Goal: Information Seeking & Learning: Learn about a topic

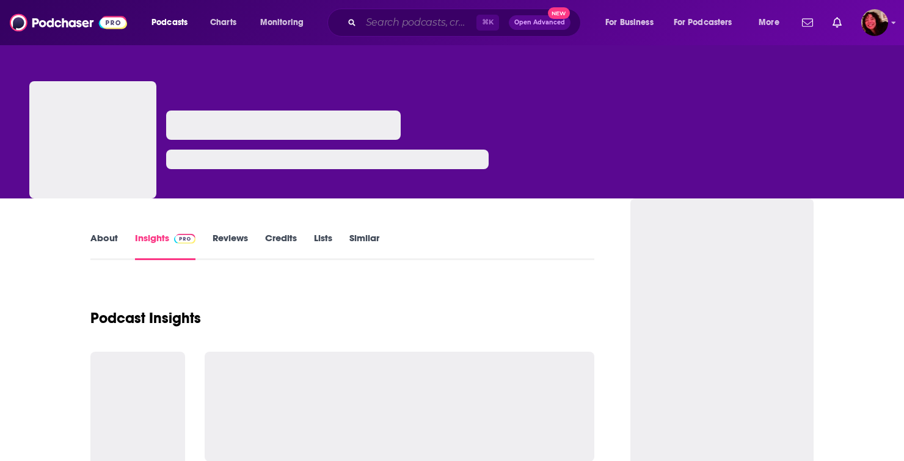
click at [382, 25] on input "Search podcasts, credits, & more..." at bounding box center [418, 23] width 115 height 20
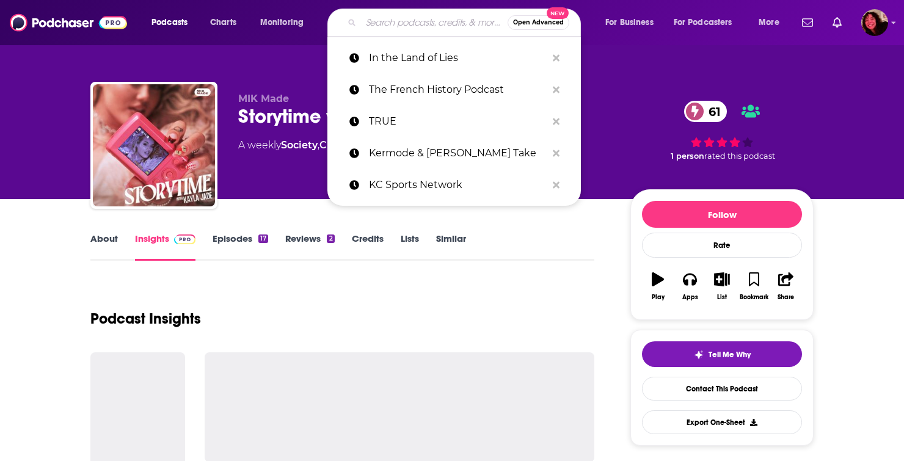
paste input "Kermode & [PERSON_NAME] Take"
type input "Kermode & [PERSON_NAME] Take"
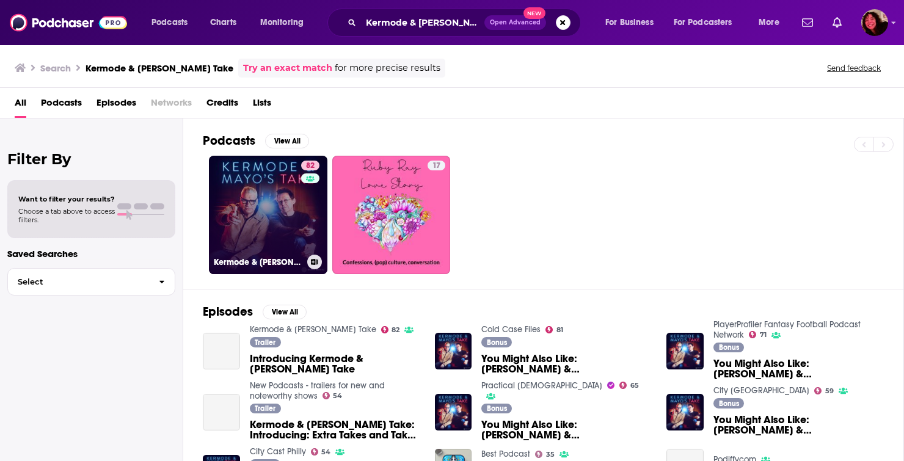
click at [282, 184] on link "82 Kermode & Mayo’s Take" at bounding box center [268, 215] width 118 height 118
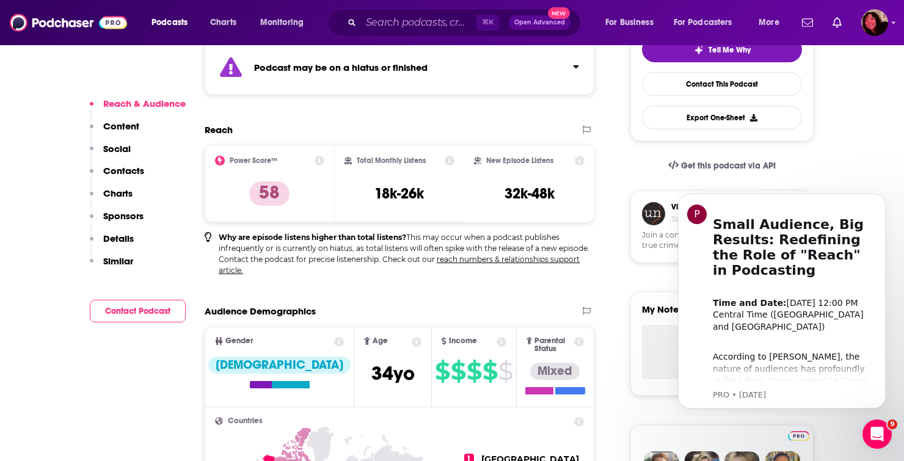
click at [360, 25] on div "⌘ K Open Advanced New" at bounding box center [453, 23] width 253 height 28
click at [394, 15] on input "Search podcasts, credits, & more..." at bounding box center [418, 23] width 115 height 20
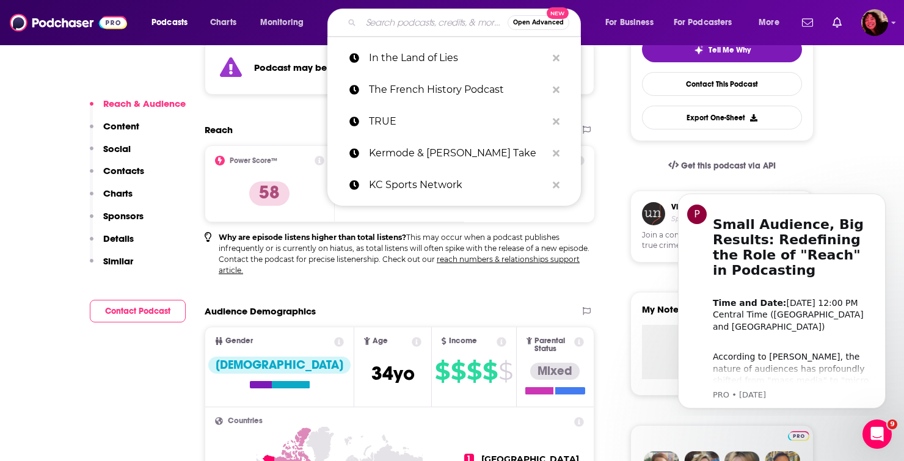
paste input "You Should Know Podcast"
type input "You Should Know Podcast"
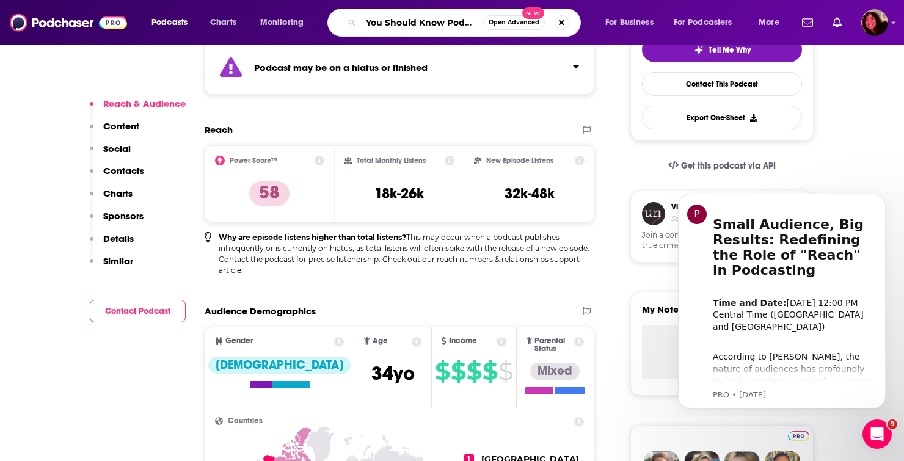
scroll to position [0, 6]
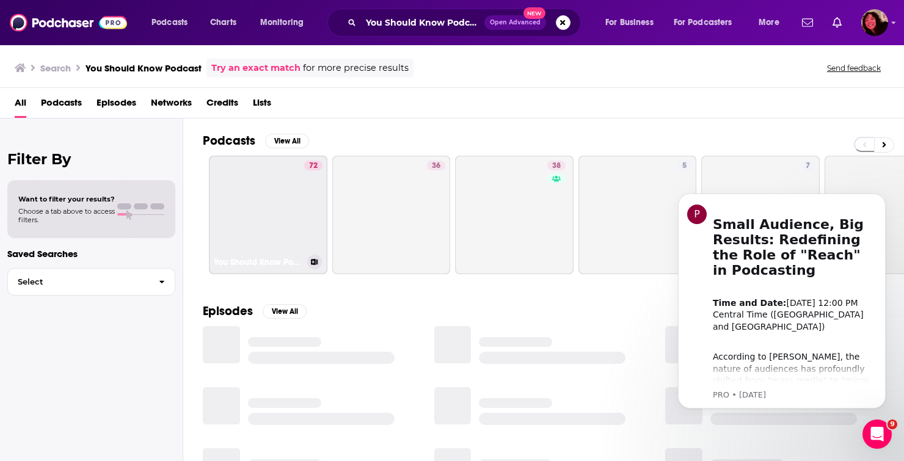
click at [244, 193] on link "72 You Should Know Podcast" at bounding box center [268, 215] width 118 height 118
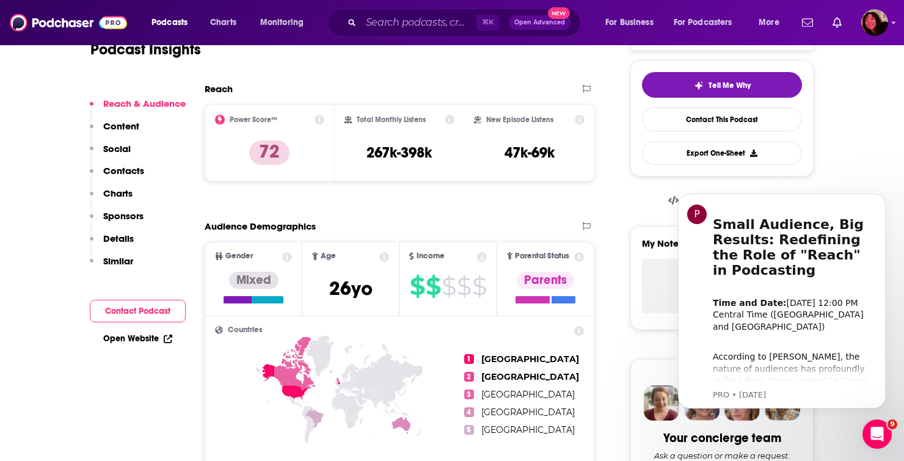
scroll to position [272, 0]
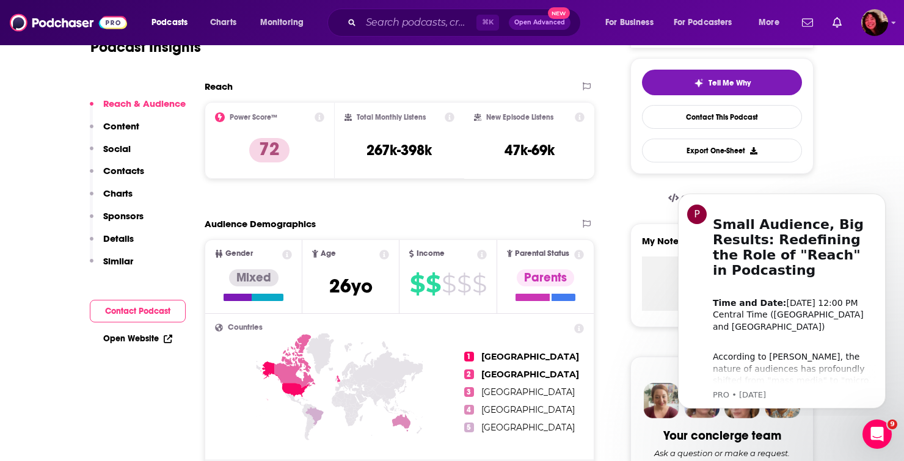
click at [359, 25] on div "⌘ K Open Advanced New" at bounding box center [453, 23] width 253 height 28
click at [378, 22] on input "Search podcasts, credits, & more..." at bounding box center [418, 23] width 115 height 20
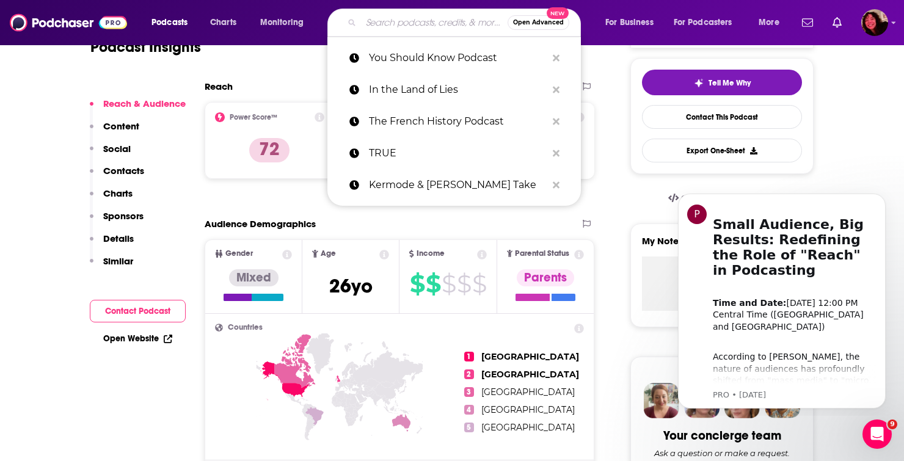
paste input "Cold Case Files"
type input "Cold Case Files"
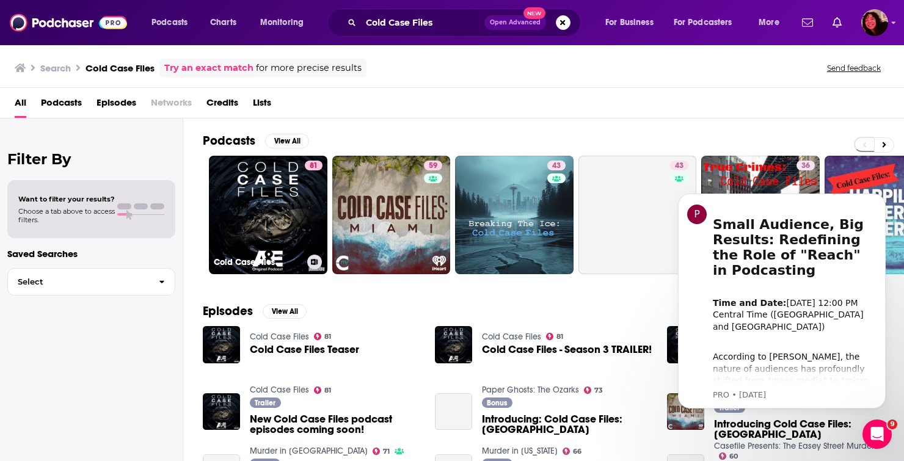
click at [260, 189] on link "81 Cold Case Files" at bounding box center [268, 215] width 118 height 118
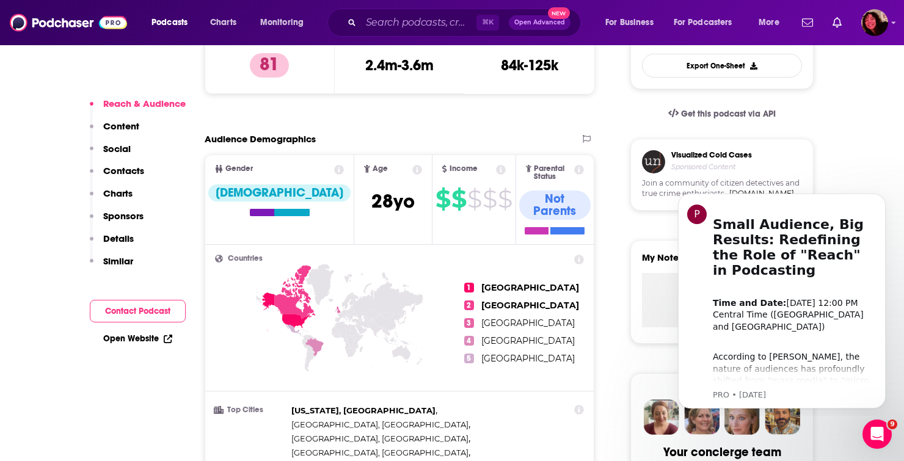
scroll to position [358, 0]
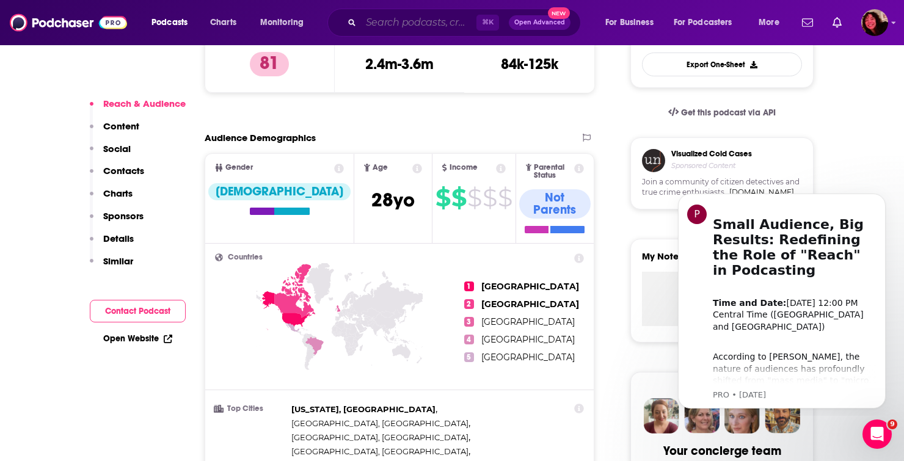
click at [396, 16] on input "Search podcasts, credits, & more..." at bounding box center [418, 23] width 115 height 20
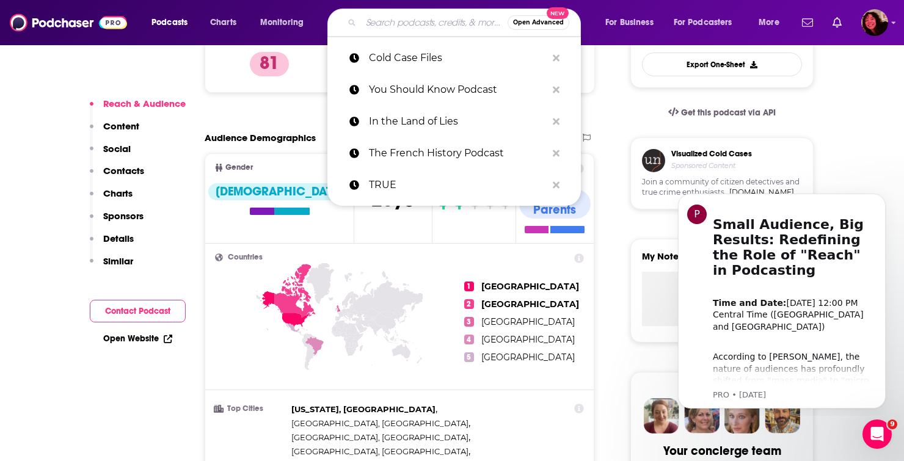
paste input "Evergreen"
type input "Evergreen"
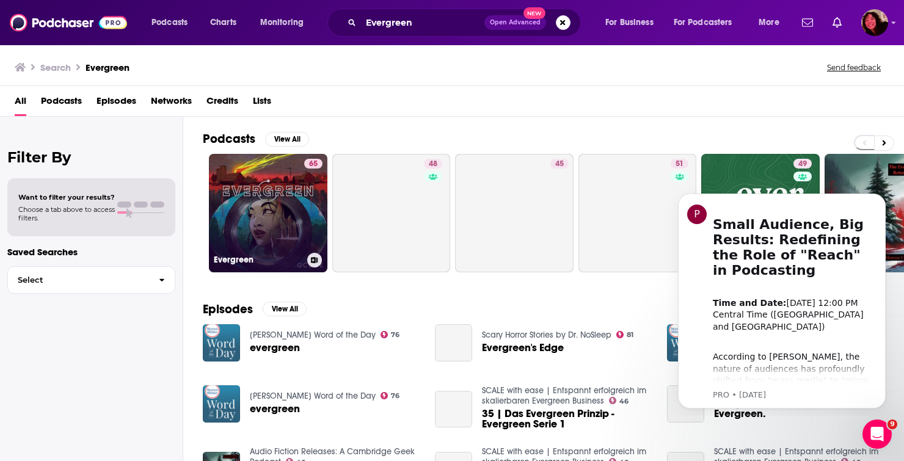
click at [264, 222] on link "65 Evergreen" at bounding box center [268, 213] width 118 height 118
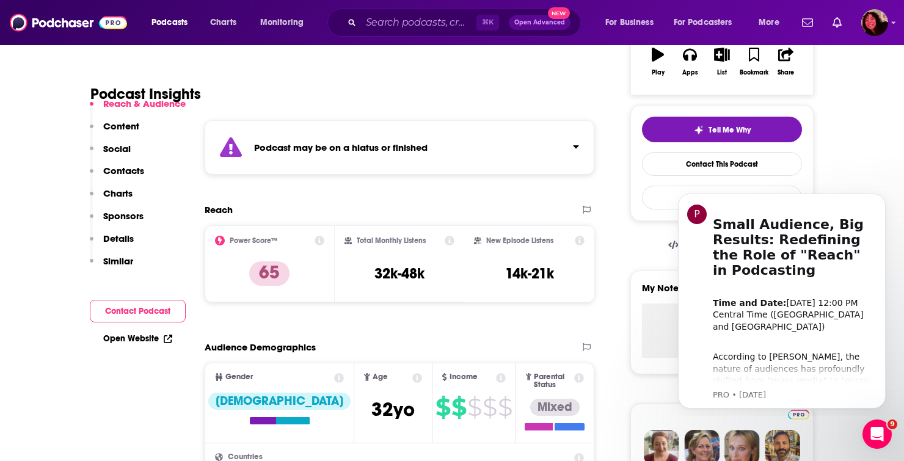
scroll to position [238, 0]
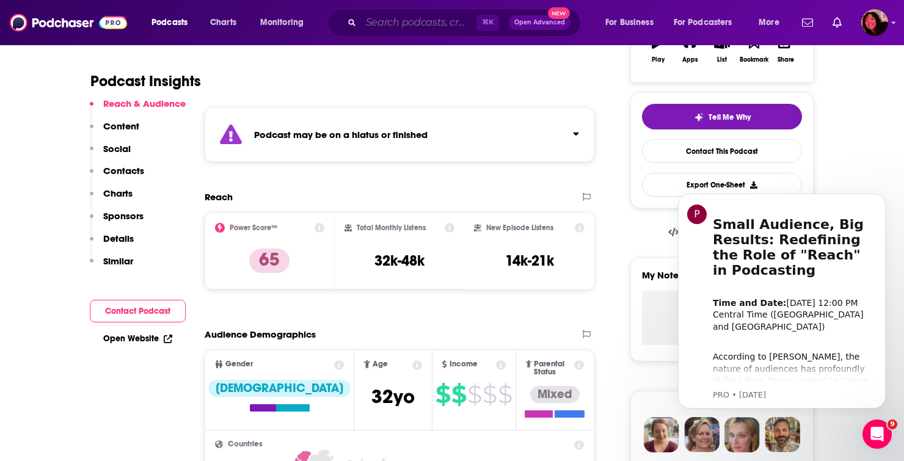
click at [390, 23] on input "Search podcasts, credits, & more..." at bounding box center [418, 23] width 115 height 20
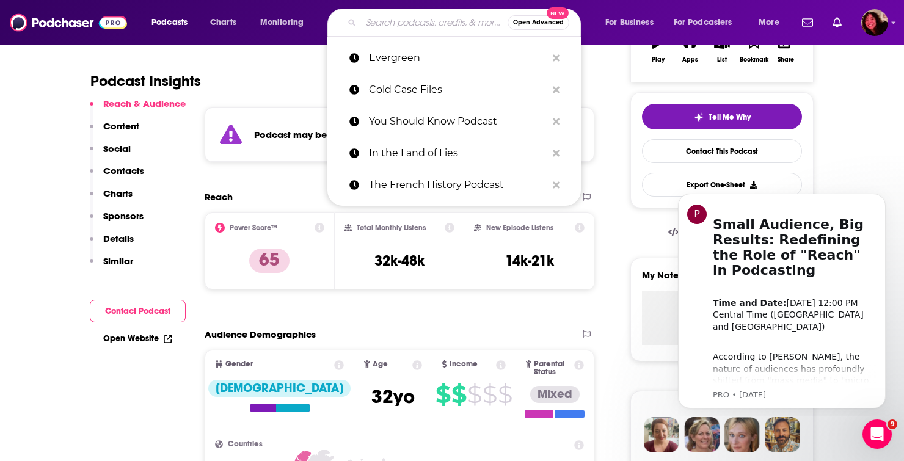
paste input "Classified"
type input "Classified"
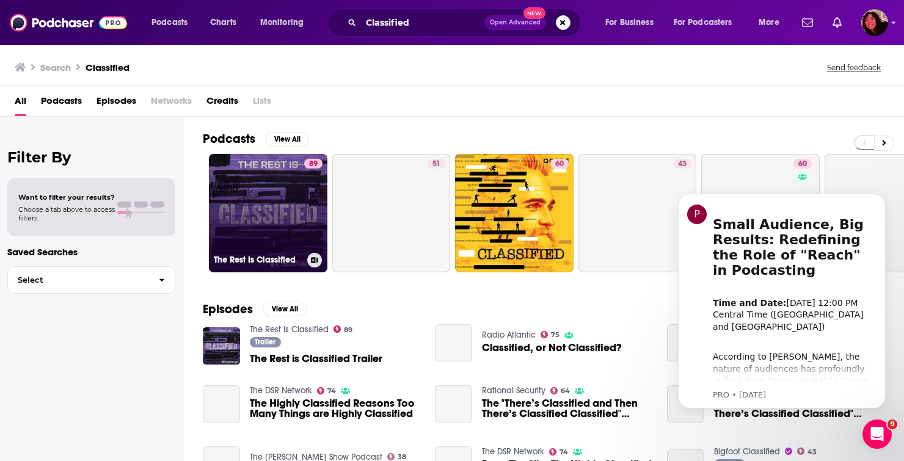
click at [252, 219] on link "89 The Rest Is Classified" at bounding box center [268, 213] width 118 height 118
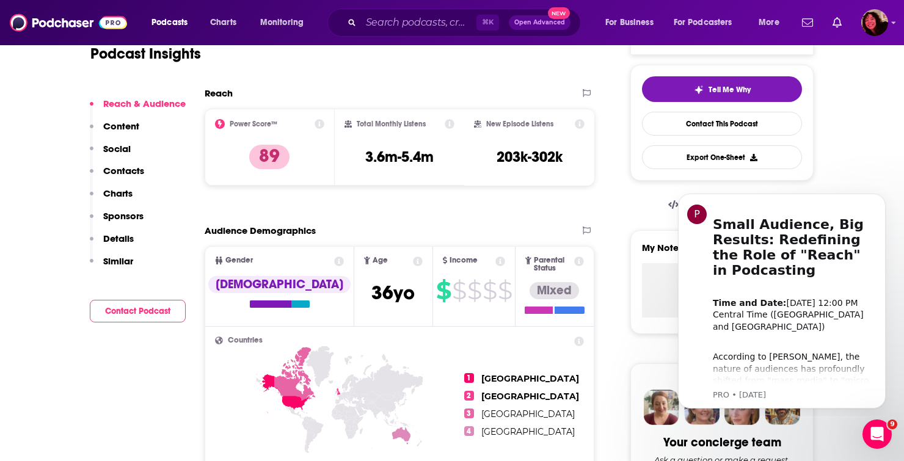
scroll to position [266, 0]
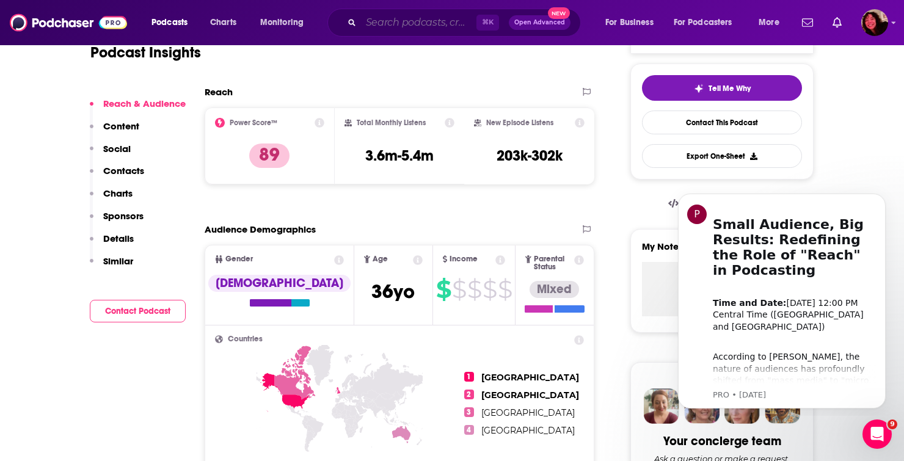
click at [413, 23] on input "Search podcasts, credits, & more..." at bounding box center [418, 23] width 115 height 20
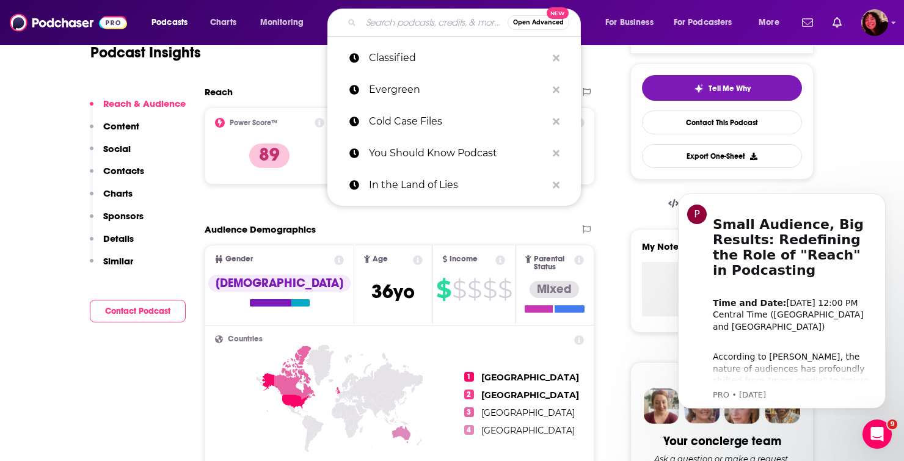
paste input "The World Beneath"
type input "The World Beneath"
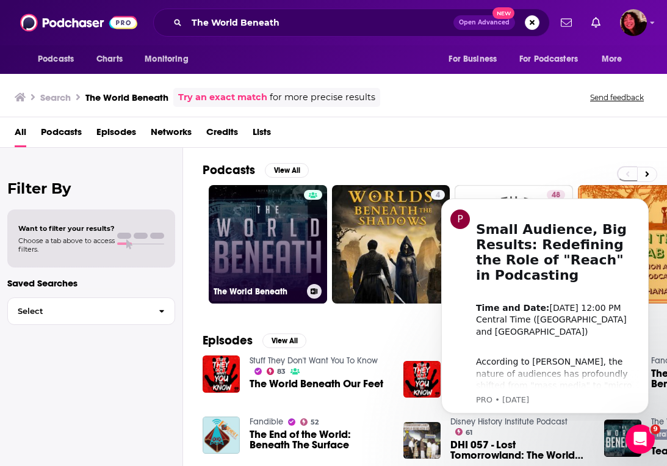
click at [257, 214] on link "The World Beneath" at bounding box center [268, 244] width 118 height 118
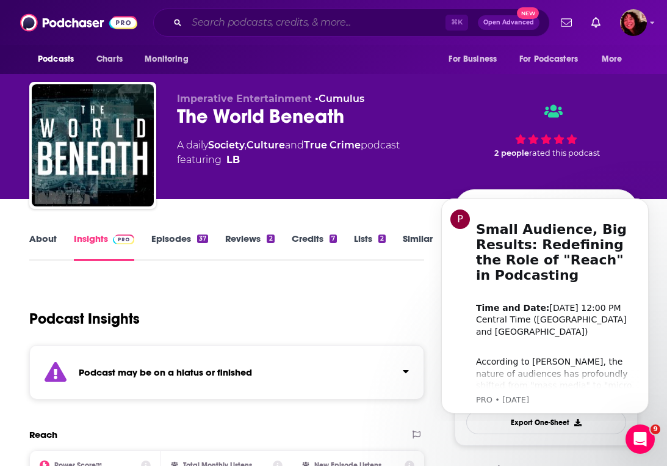
click at [220, 26] on input "Search podcasts, credits, & more..." at bounding box center [316, 23] width 259 height 20
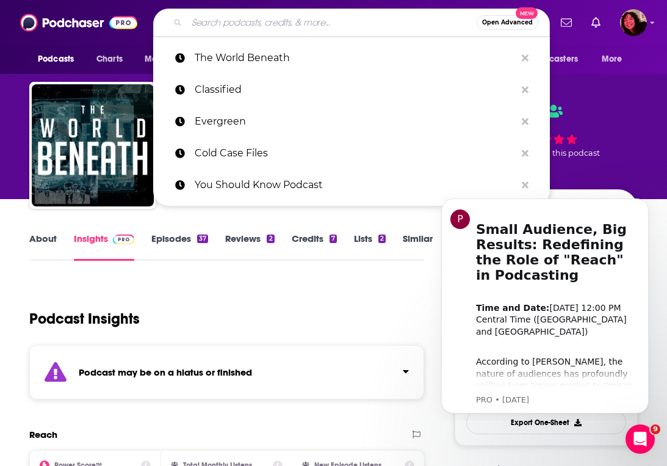
paste input "KCSN: [US_STATE] City Soccer News and Analysis"
type input "KCSN: [US_STATE] City Soccer News and Analysis"
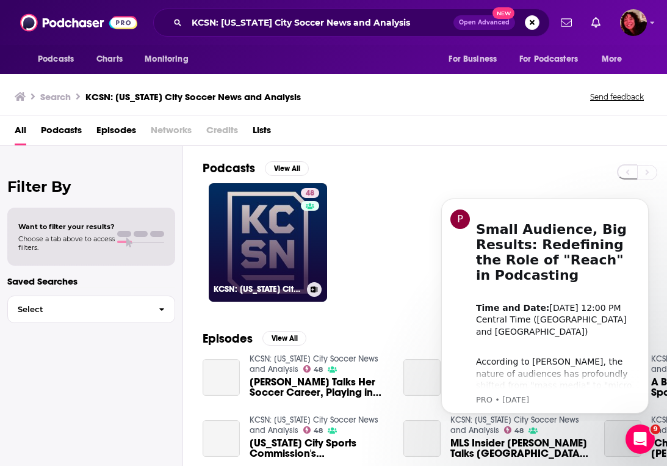
click at [248, 219] on link "48 KCSN: [US_STATE] City Soccer News and Analysis" at bounding box center [268, 242] width 118 height 118
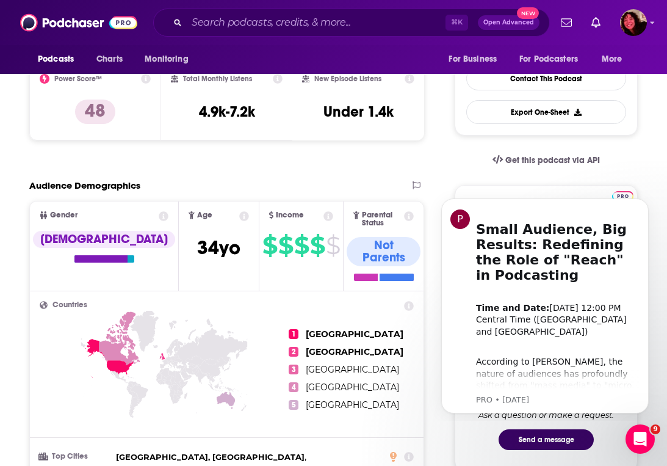
scroll to position [314, 0]
